Goal: Information Seeking & Learning: Learn about a topic

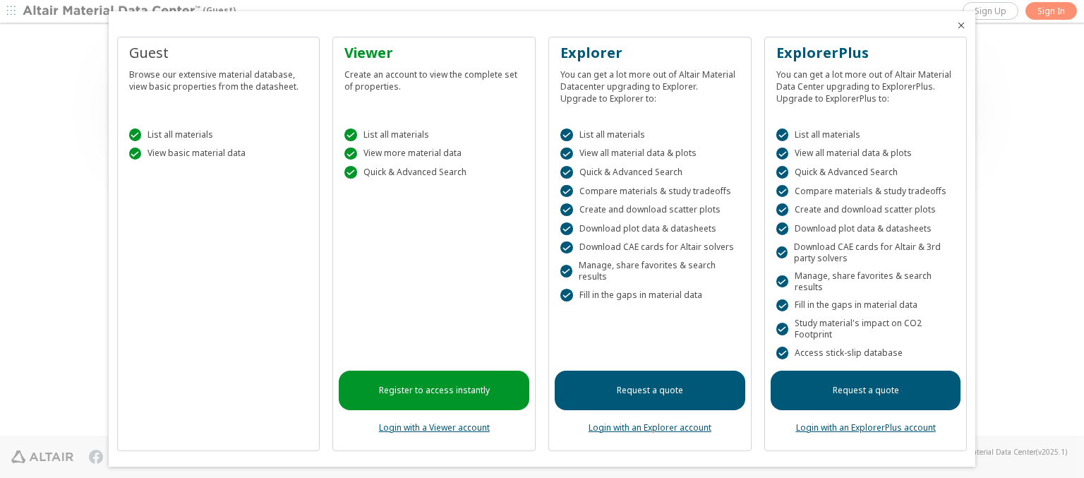
click at [955, 25] on icon "Close" at bounding box center [960, 25] width 11 height 11
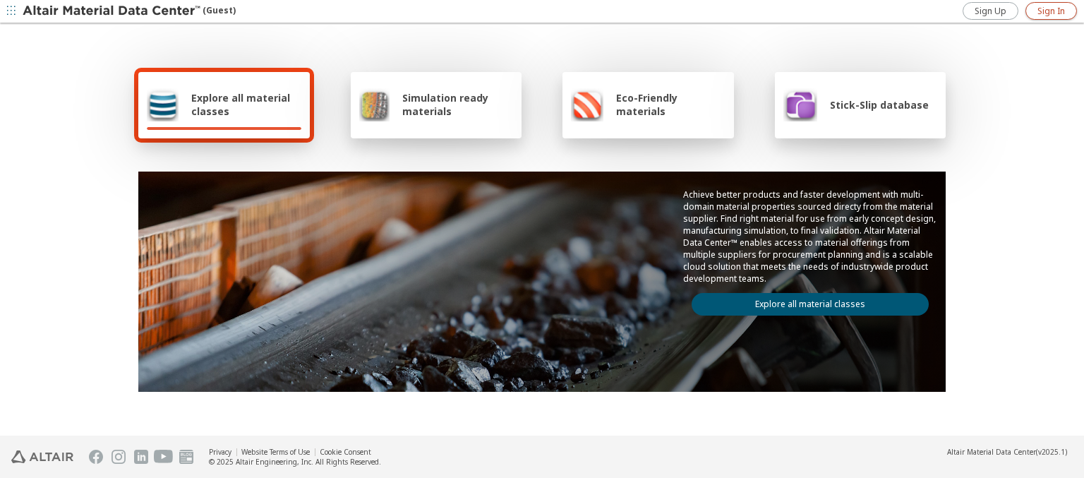
click at [1050, 11] on span "Sign In" at bounding box center [1051, 11] width 28 height 11
click at [112, 11] on img at bounding box center [113, 11] width 180 height 14
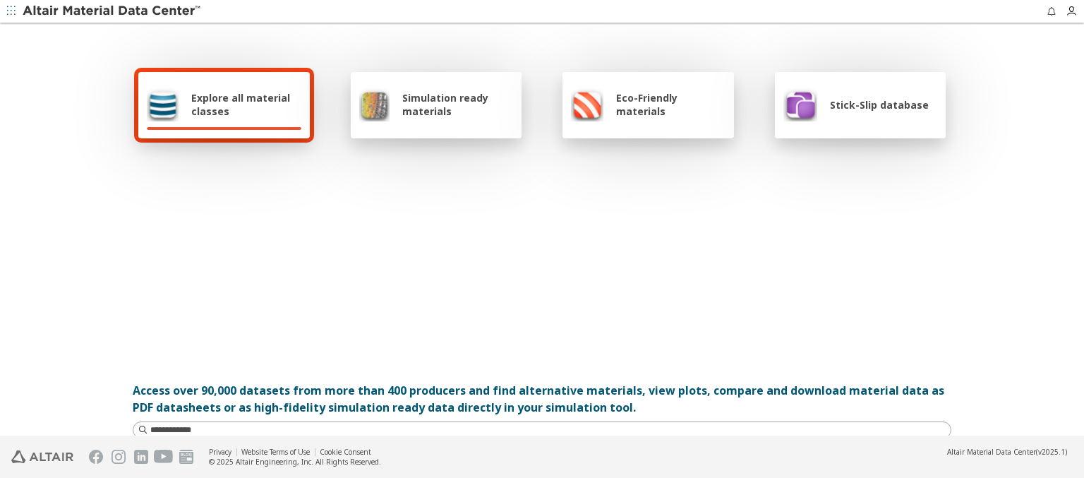
click at [241, 104] on span "Explore all material classes" at bounding box center [246, 104] width 110 height 27
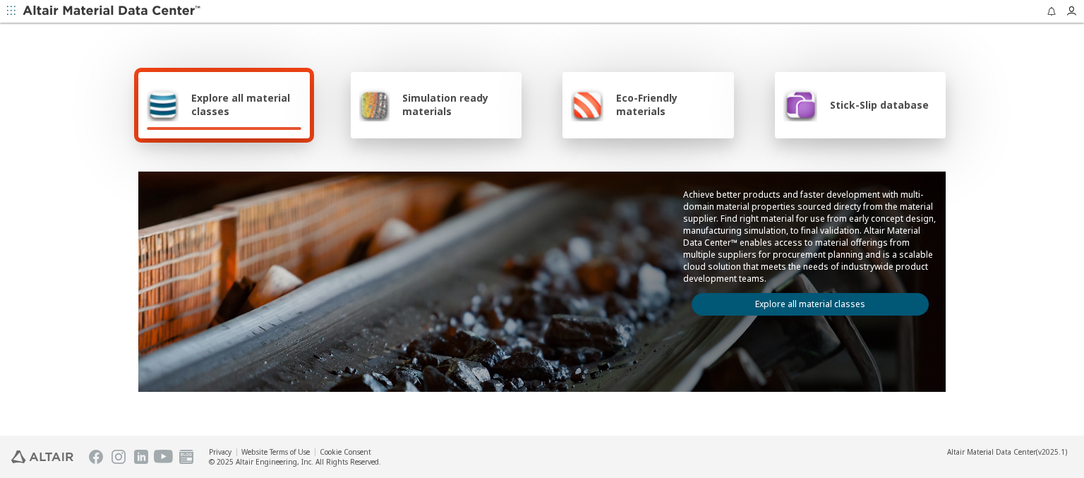
click at [804, 301] on link "Explore all material classes" at bounding box center [809, 304] width 237 height 23
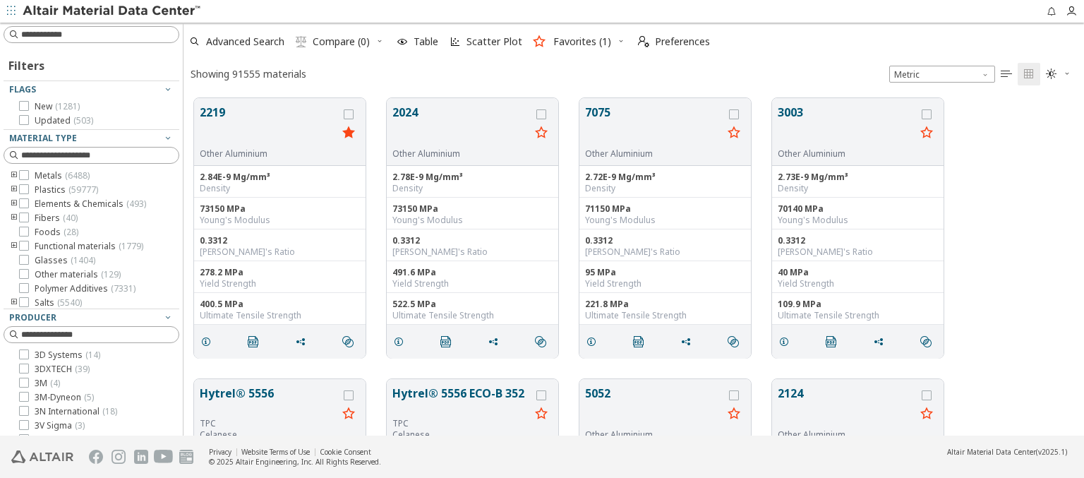
scroll to position [337, 889]
click at [484, 42] on span "Scatter Plot" at bounding box center [494, 42] width 56 height 10
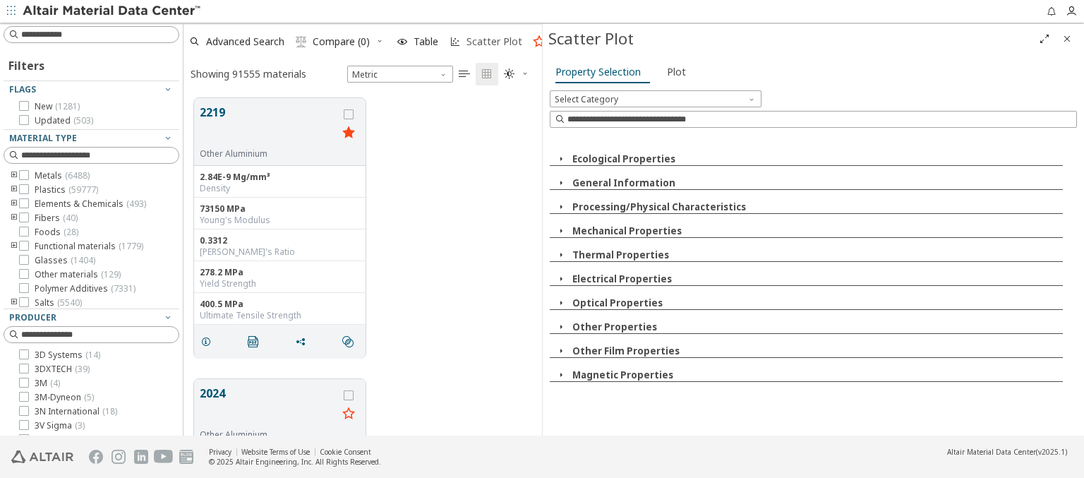
scroll to position [337, 347]
click at [560, 158] on icon "button" at bounding box center [560, 158] width 11 height 11
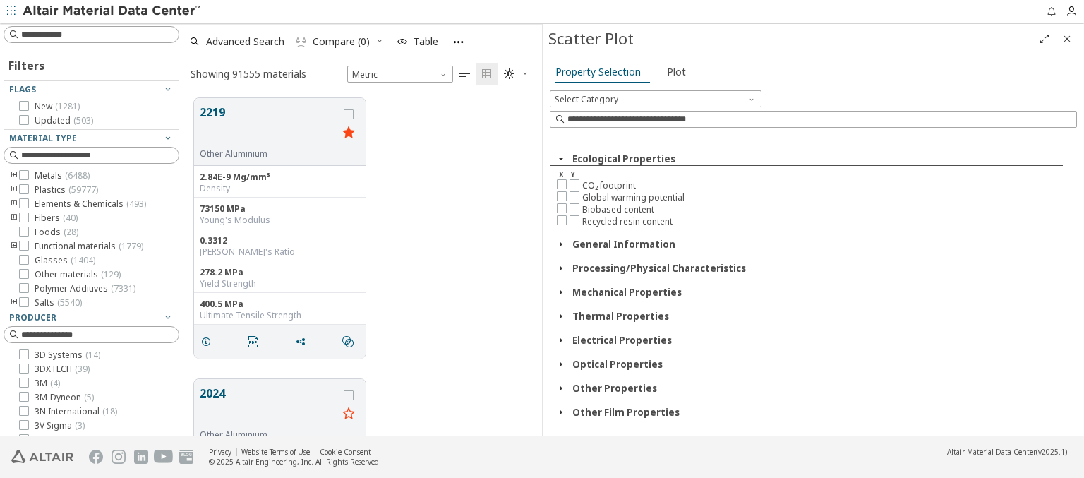
click at [112, 11] on img at bounding box center [113, 11] width 180 height 14
